Goal: Task Accomplishment & Management: Manage account settings

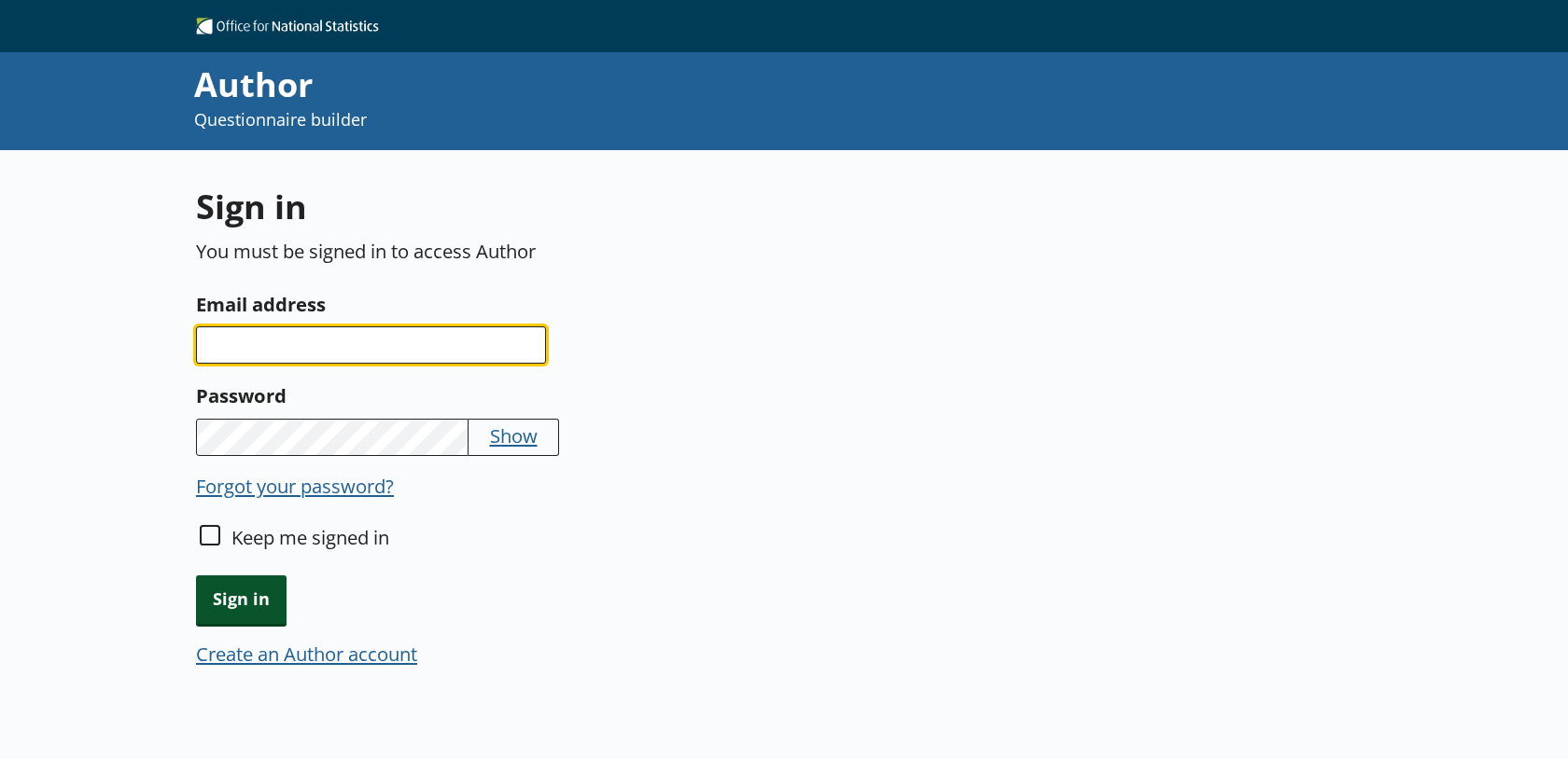
type input "[PERSON_NAME][EMAIL_ADDRESS][PERSON_NAME][DOMAIN_NAME]"
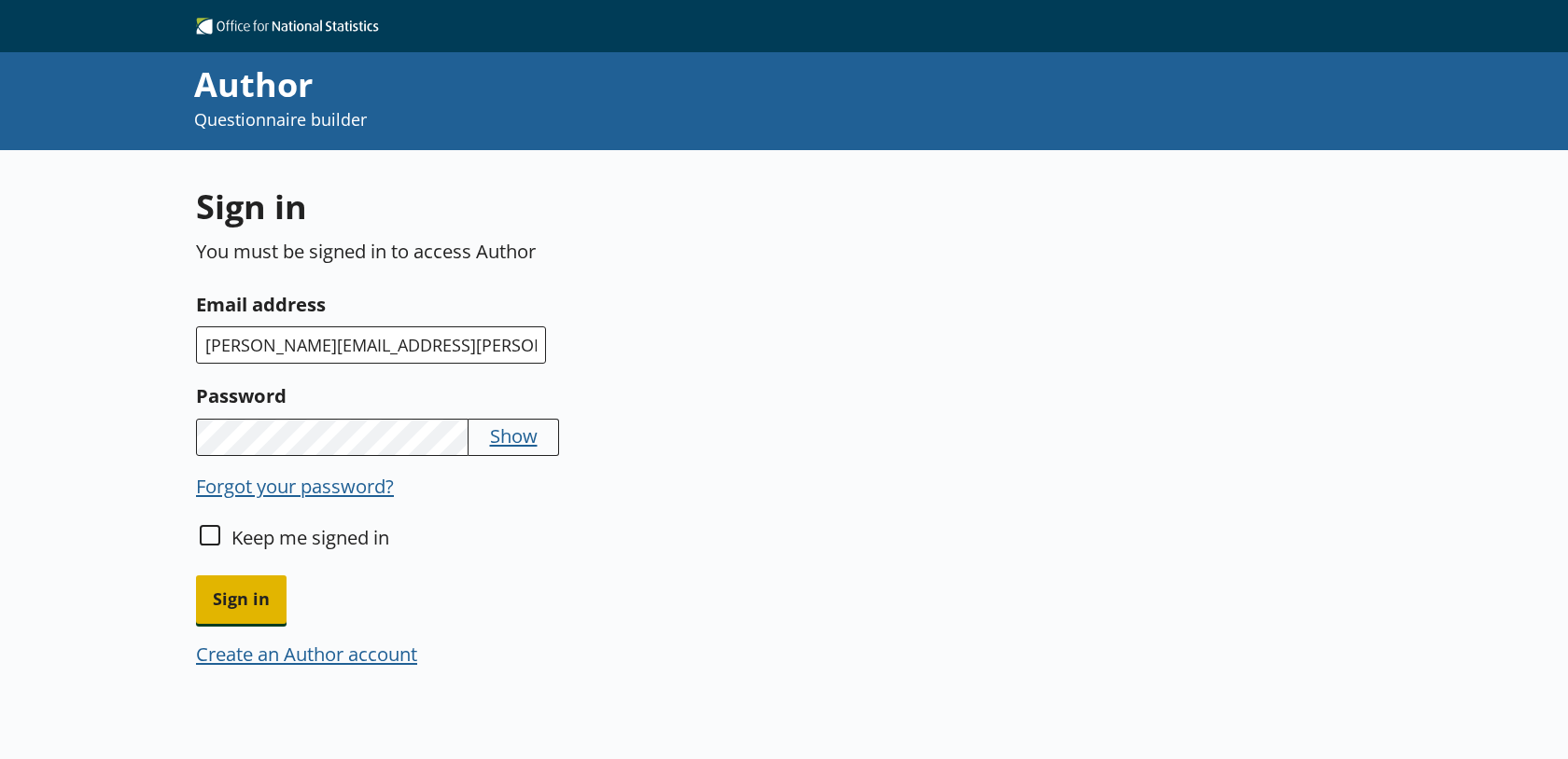
click at [262, 599] on span "Sign in" at bounding box center [240, 599] width 90 height 47
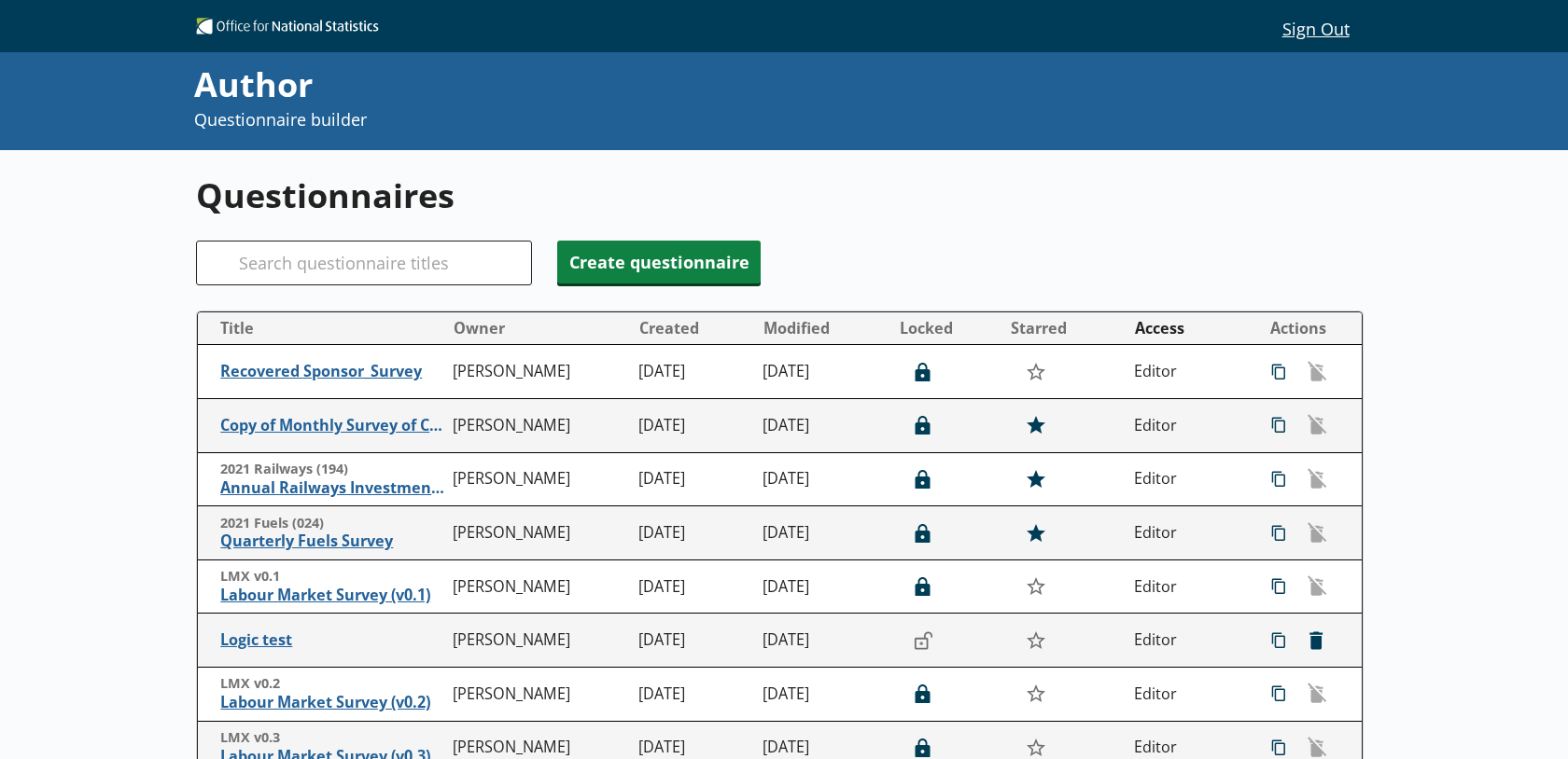
scroll to position [434, 0]
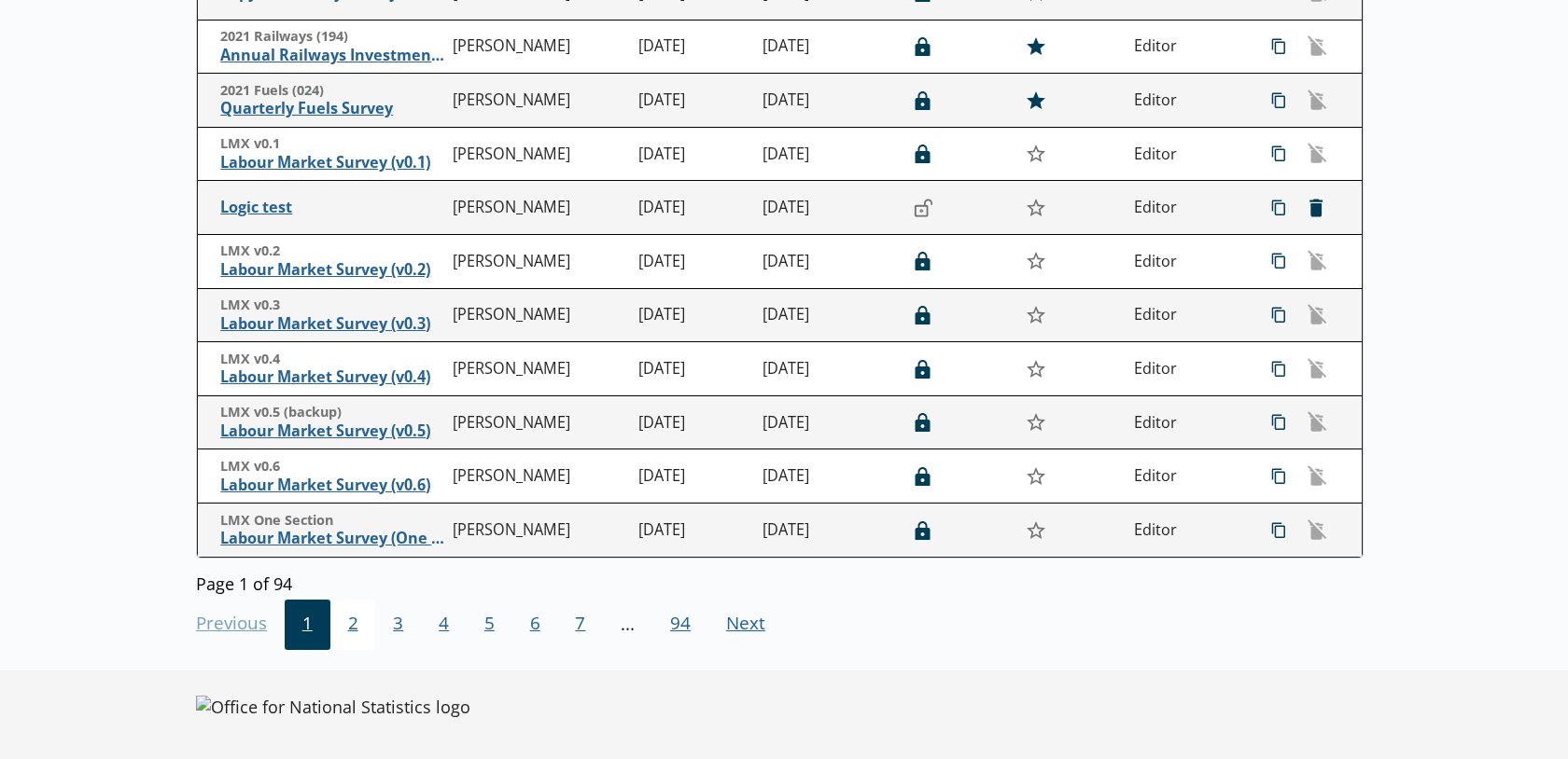
click at [366, 620] on span "2" at bounding box center [353, 625] width 46 height 50
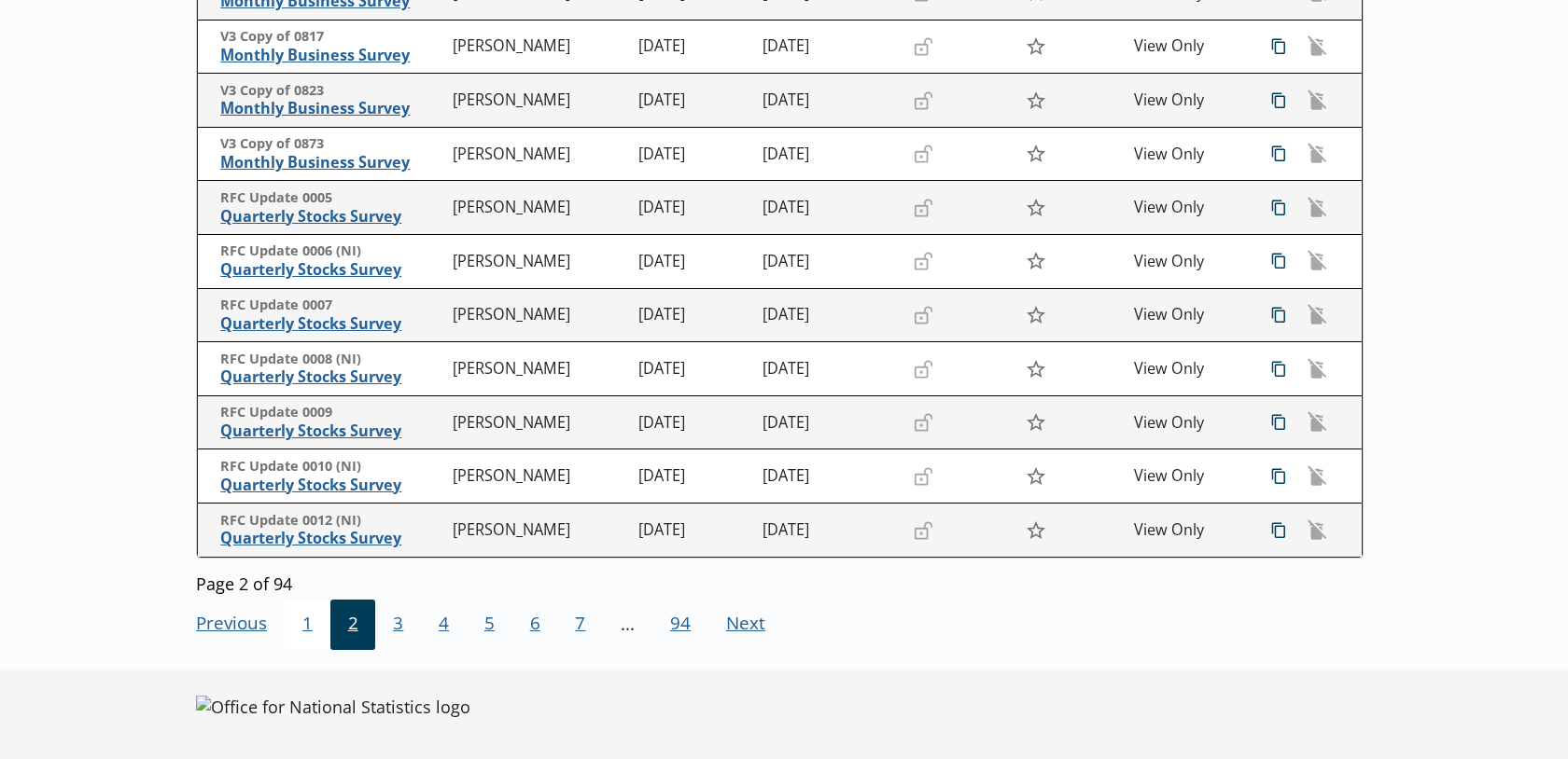
click at [308, 626] on span "1" at bounding box center [307, 625] width 46 height 50
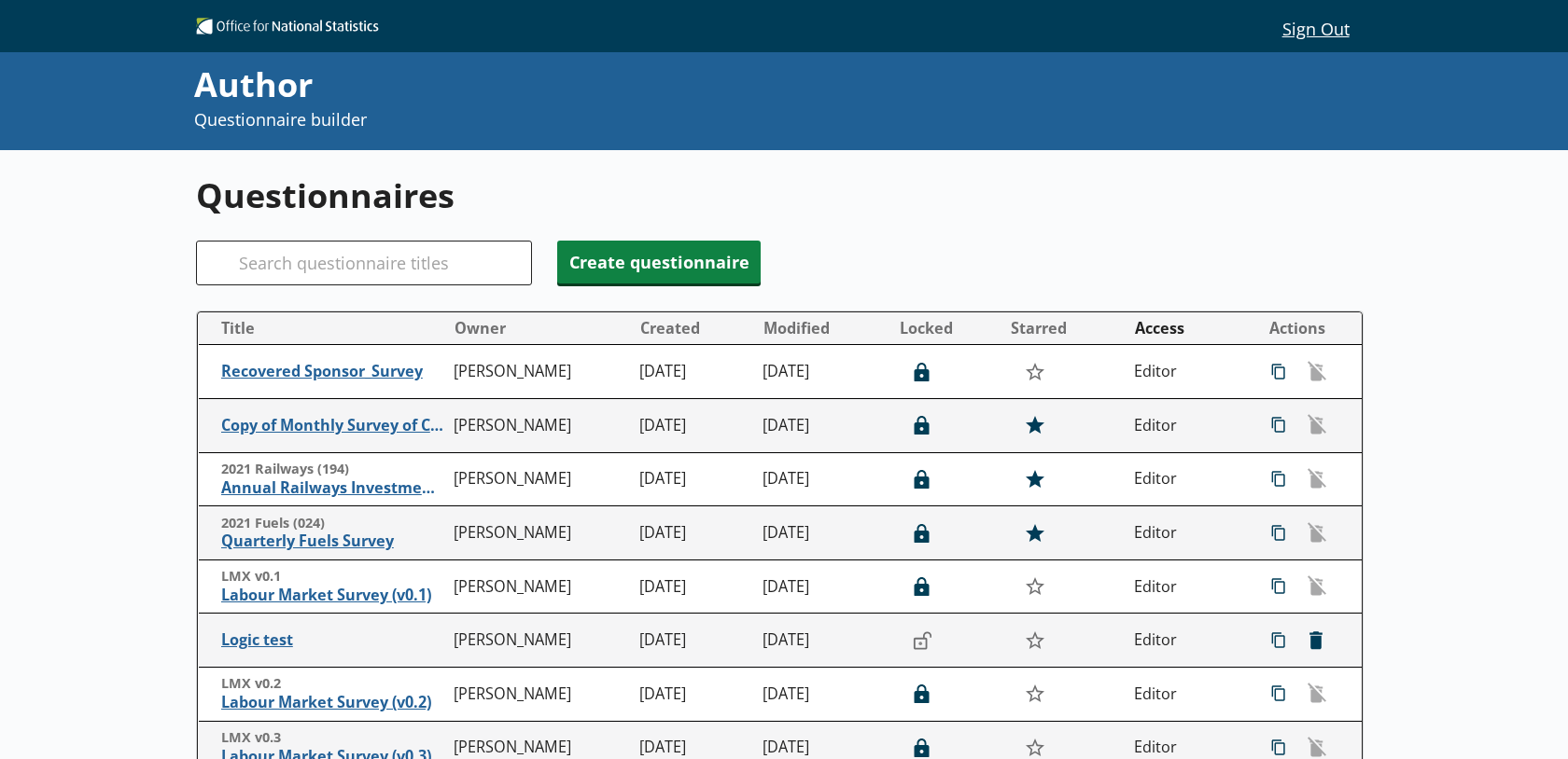
scroll to position [434, 0]
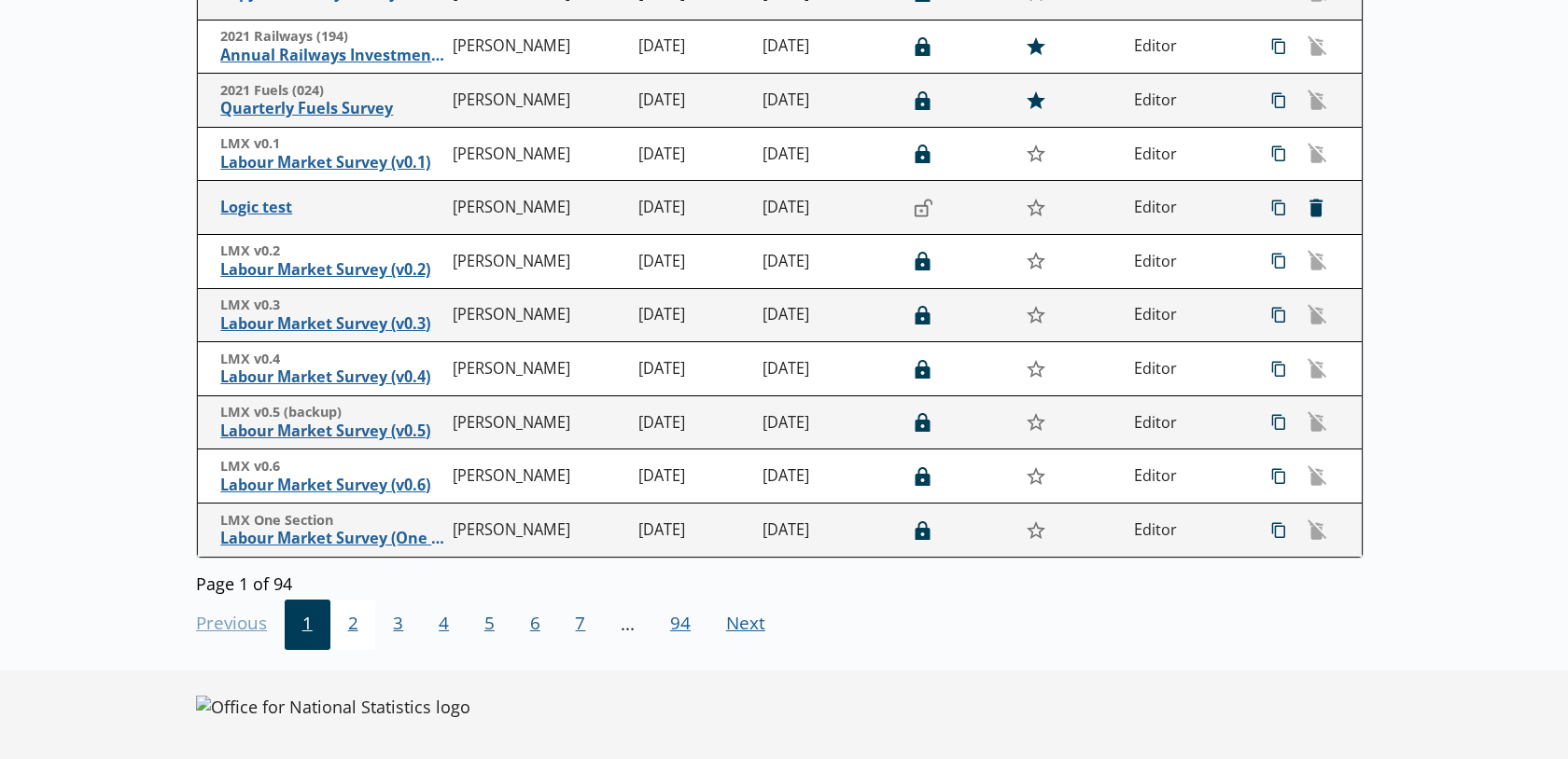
click at [330, 626] on span "2" at bounding box center [353, 625] width 46 height 50
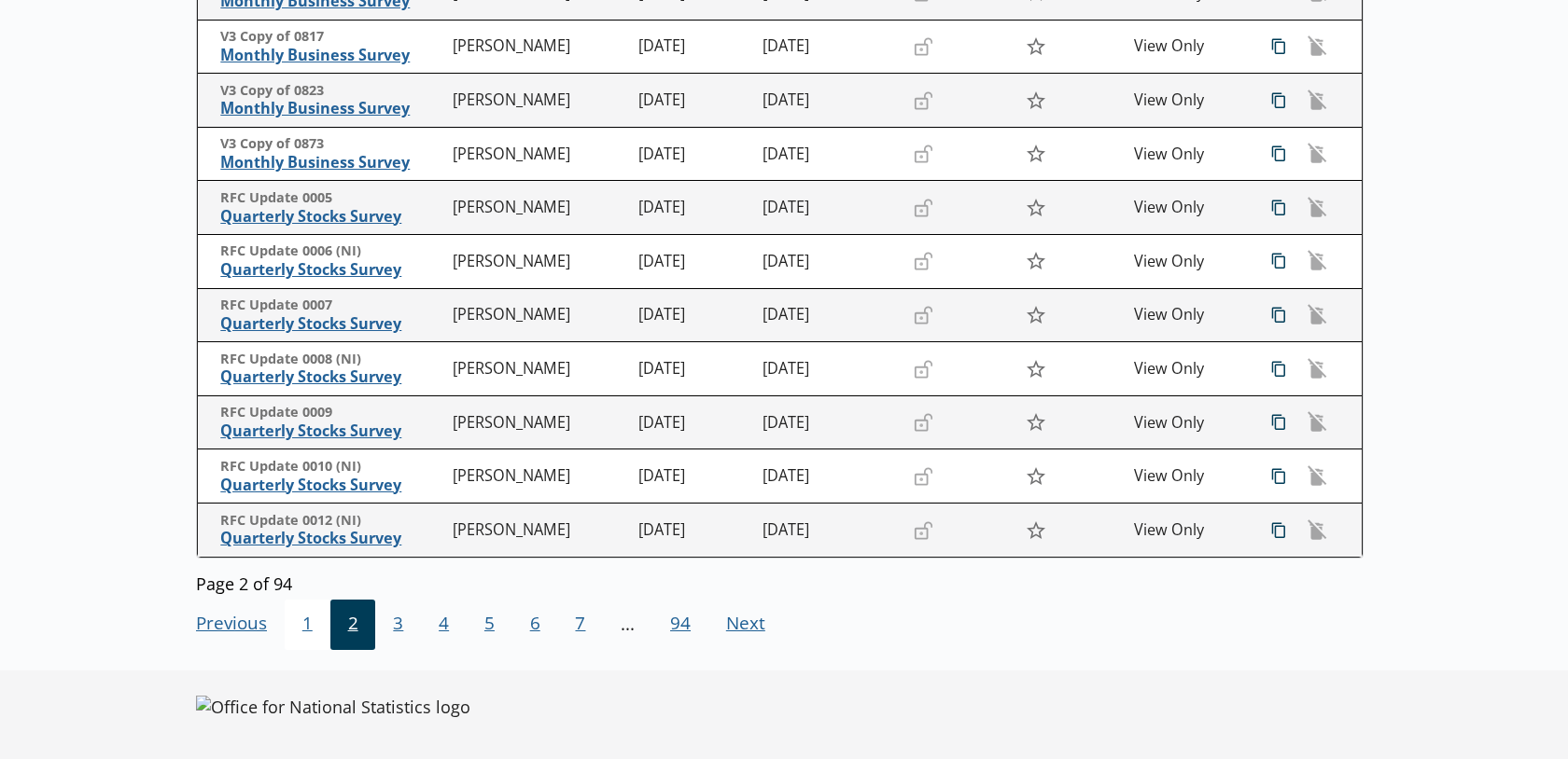
click at [312, 614] on span "1" at bounding box center [307, 625] width 46 height 50
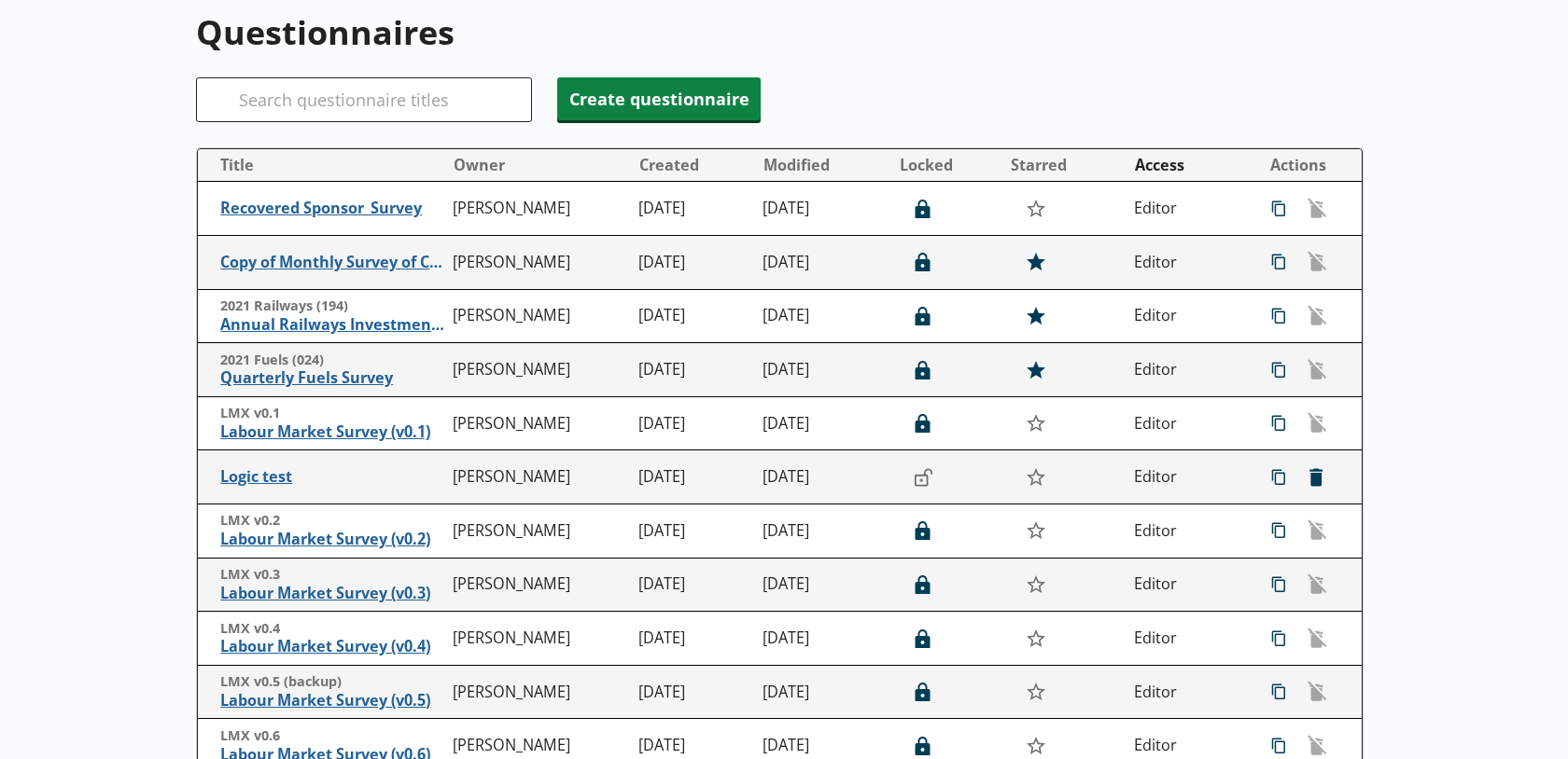
scroll to position [0, 0]
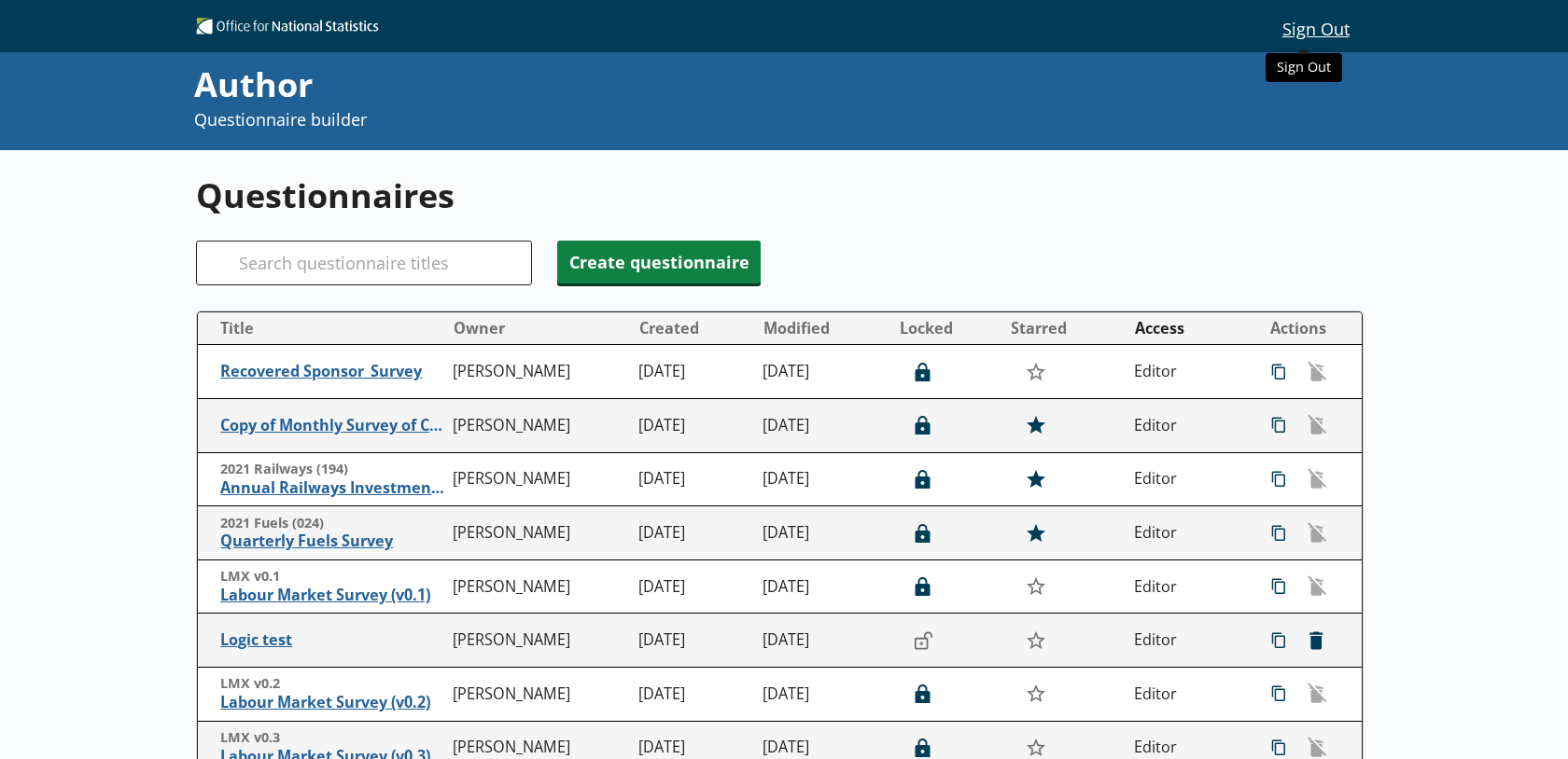
click at [1285, 41] on button "Sign Out" at bounding box center [1315, 28] width 96 height 32
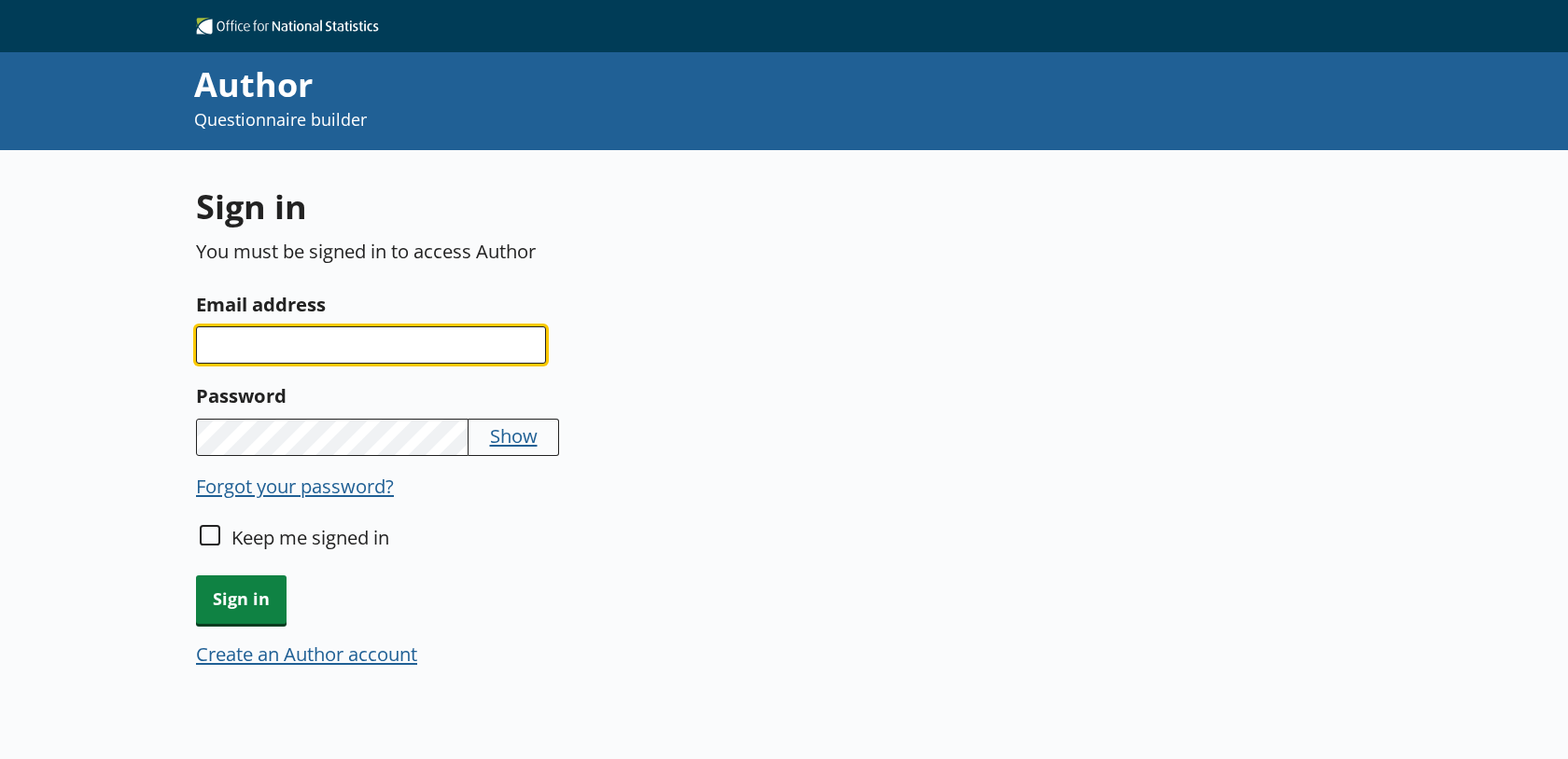
type input "[PERSON_NAME][EMAIL_ADDRESS][PERSON_NAME][DOMAIN_NAME]"
